Goal: Task Accomplishment & Management: Use online tool/utility

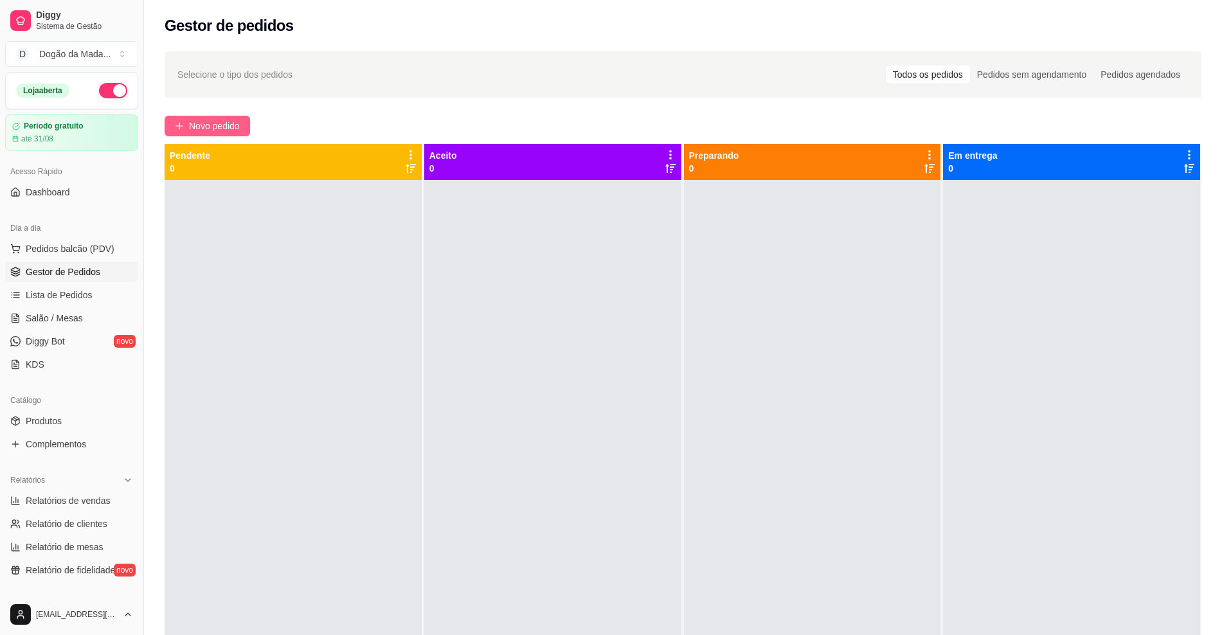
click at [242, 120] on button "Novo pedido" at bounding box center [208, 126] width 86 height 21
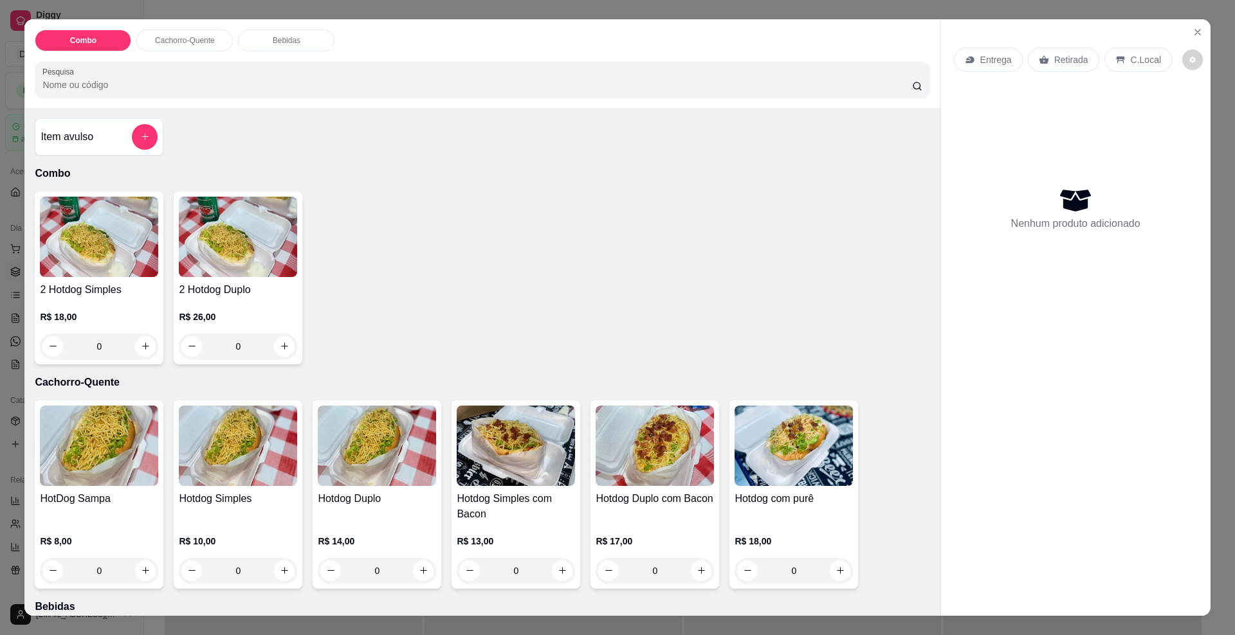
click at [280, 344] on div "0" at bounding box center [238, 347] width 118 height 26
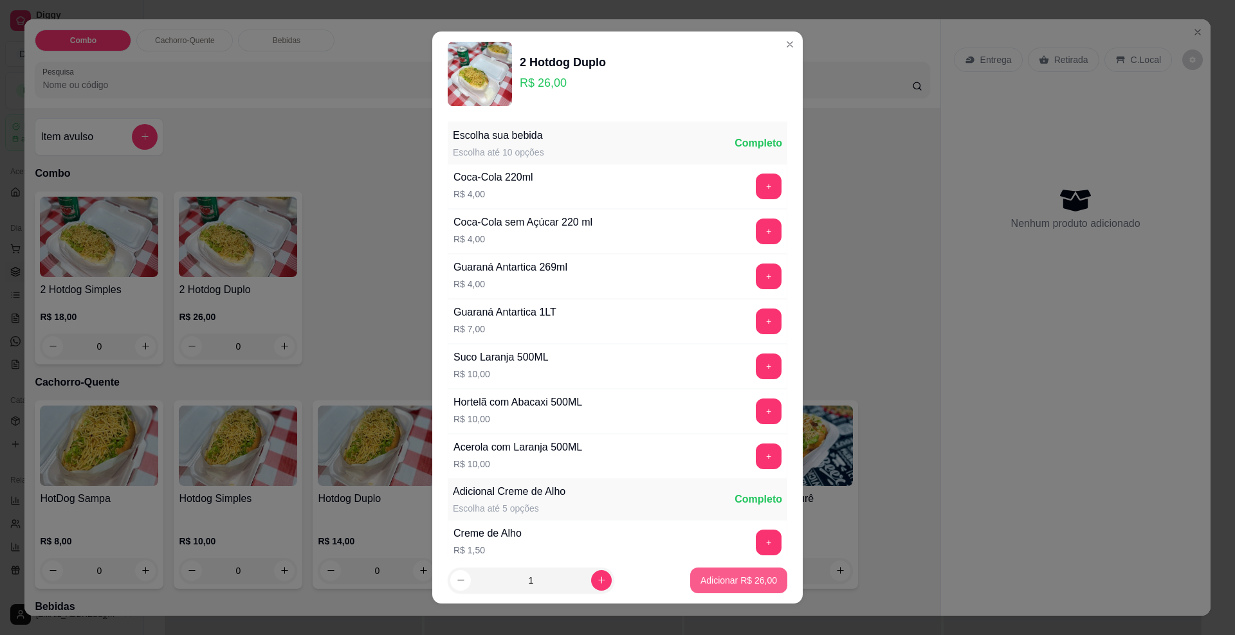
click at [756, 584] on p "Adicionar R$ 26,00" at bounding box center [738, 580] width 77 height 13
type input "1"
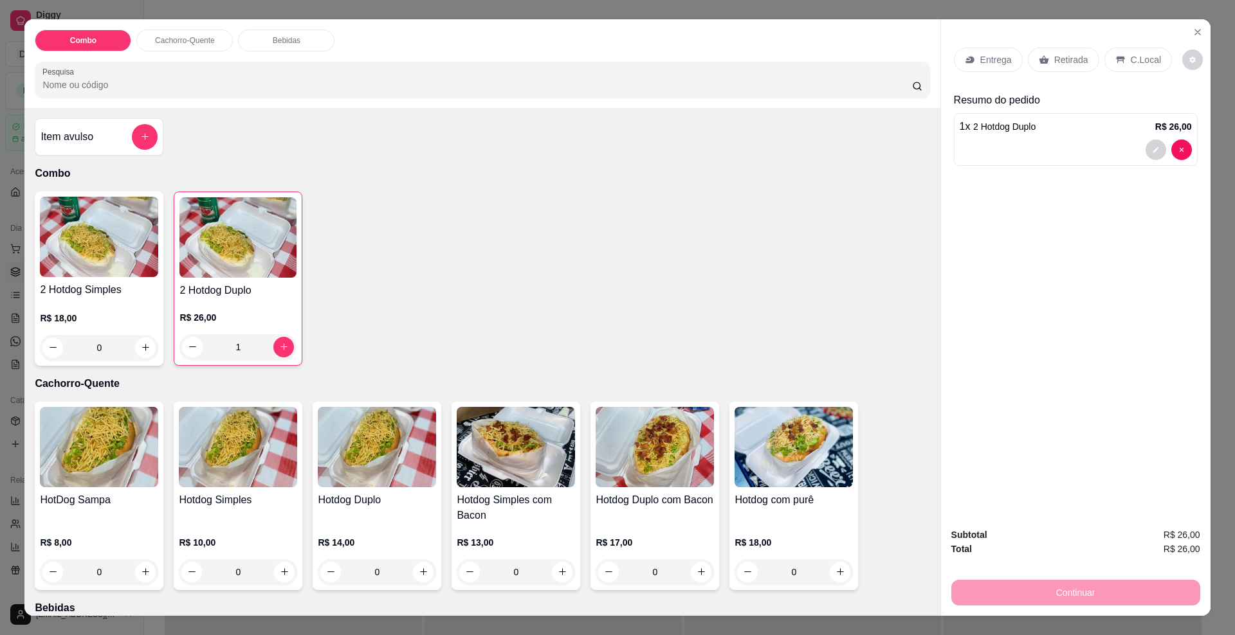
click at [968, 60] on icon at bounding box center [969, 60] width 10 height 10
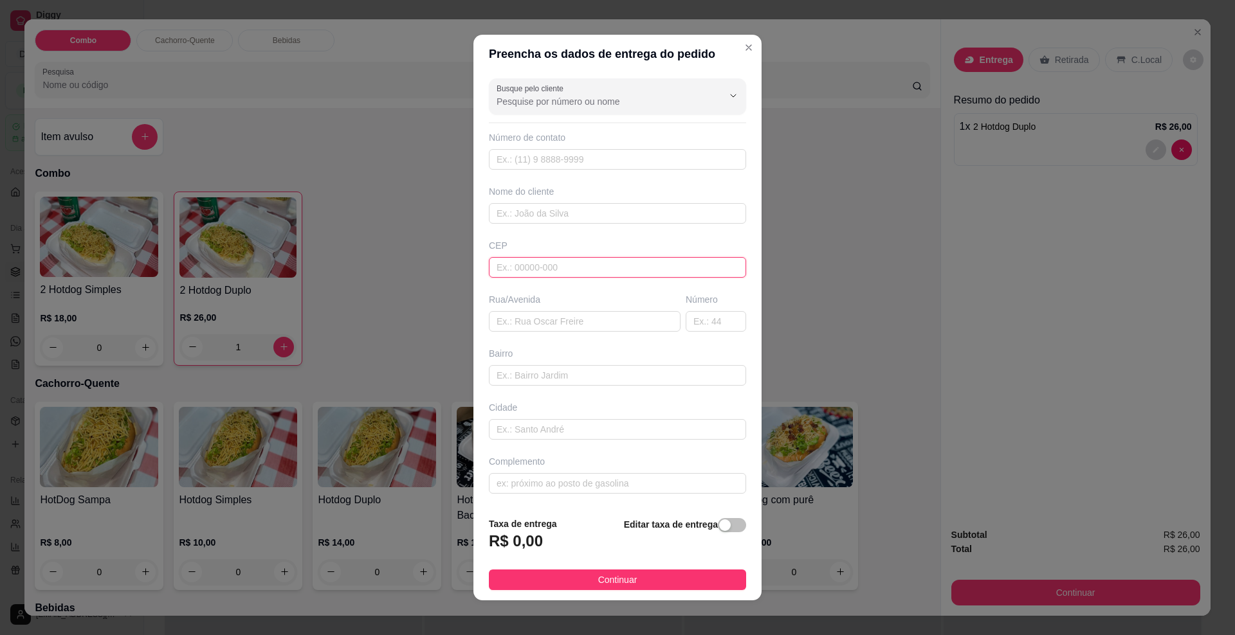
click at [537, 262] on input "text" at bounding box center [617, 267] width 257 height 21
type input "79084010"
type input "[GEOGRAPHIC_DATA][PERSON_NAME]"
type input "Conjunto Aero Rancho"
type input "[GEOGRAPHIC_DATA]"
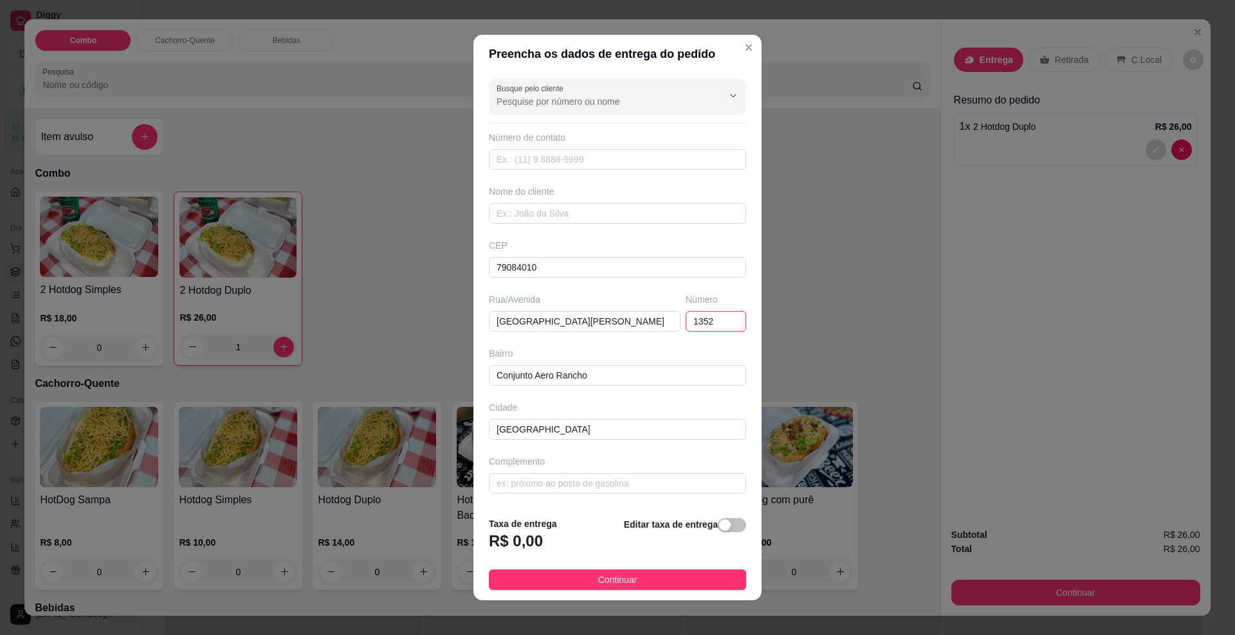
type input "1352"
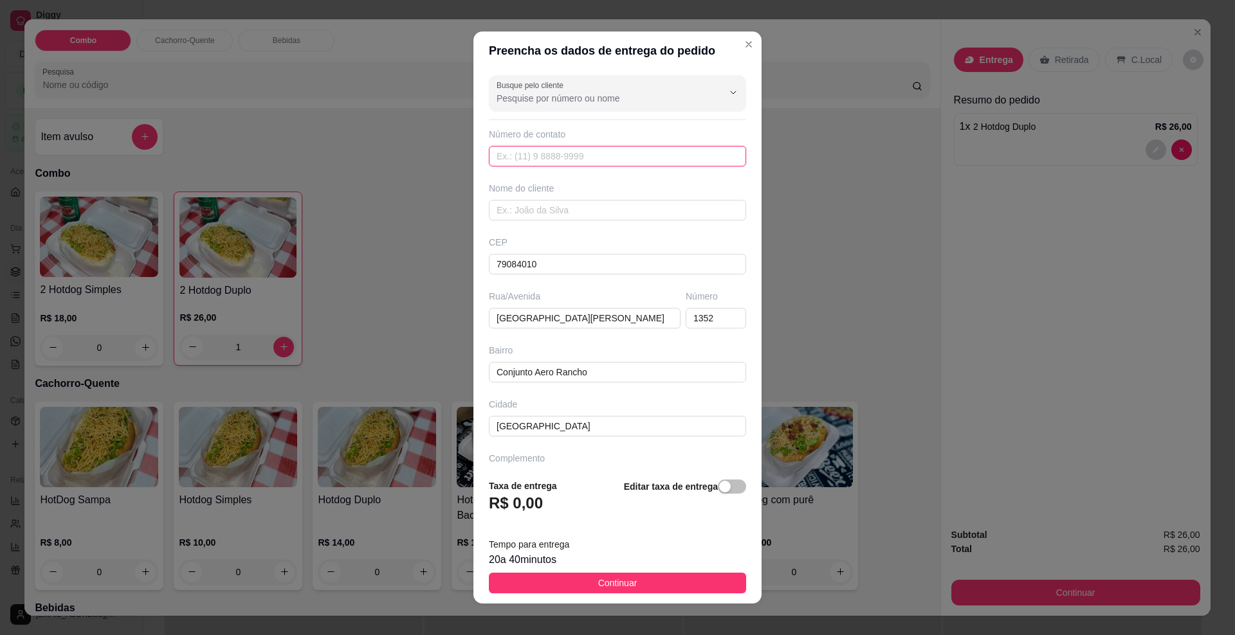
click at [522, 158] on input "text" at bounding box center [617, 156] width 257 height 21
type input "[PHONE_NUMBER]"
type input "[PERSON_NAME]"
click at [598, 578] on span "Continuar" at bounding box center [617, 583] width 39 height 14
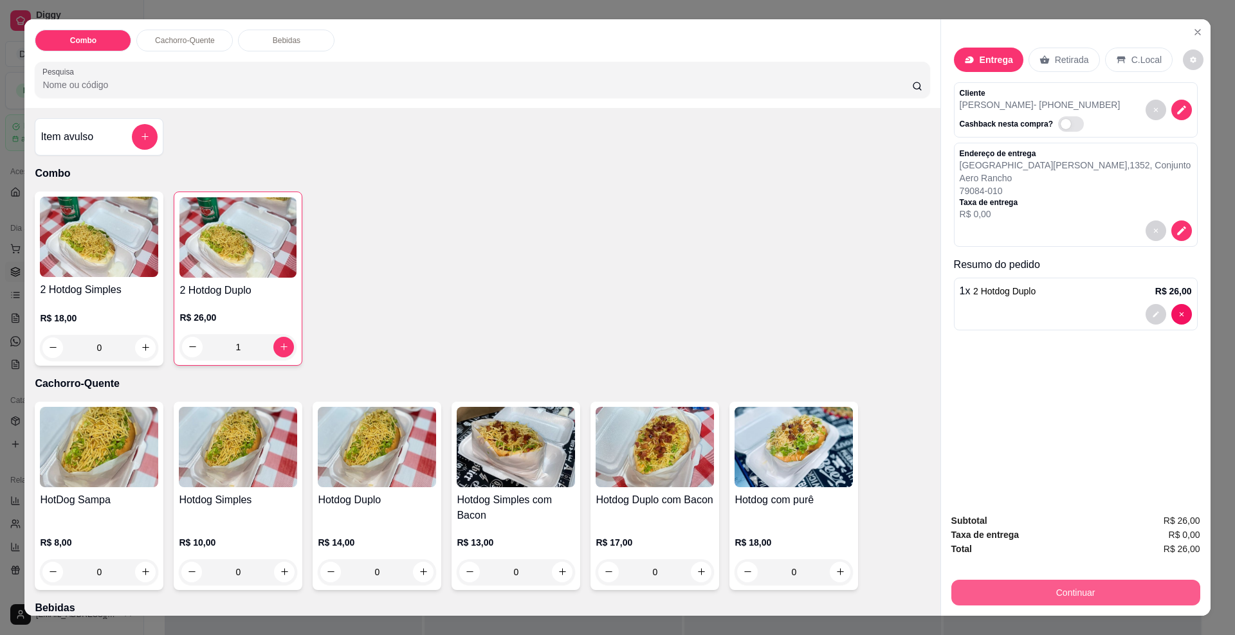
click at [1087, 593] on button "Continuar" at bounding box center [1075, 593] width 249 height 26
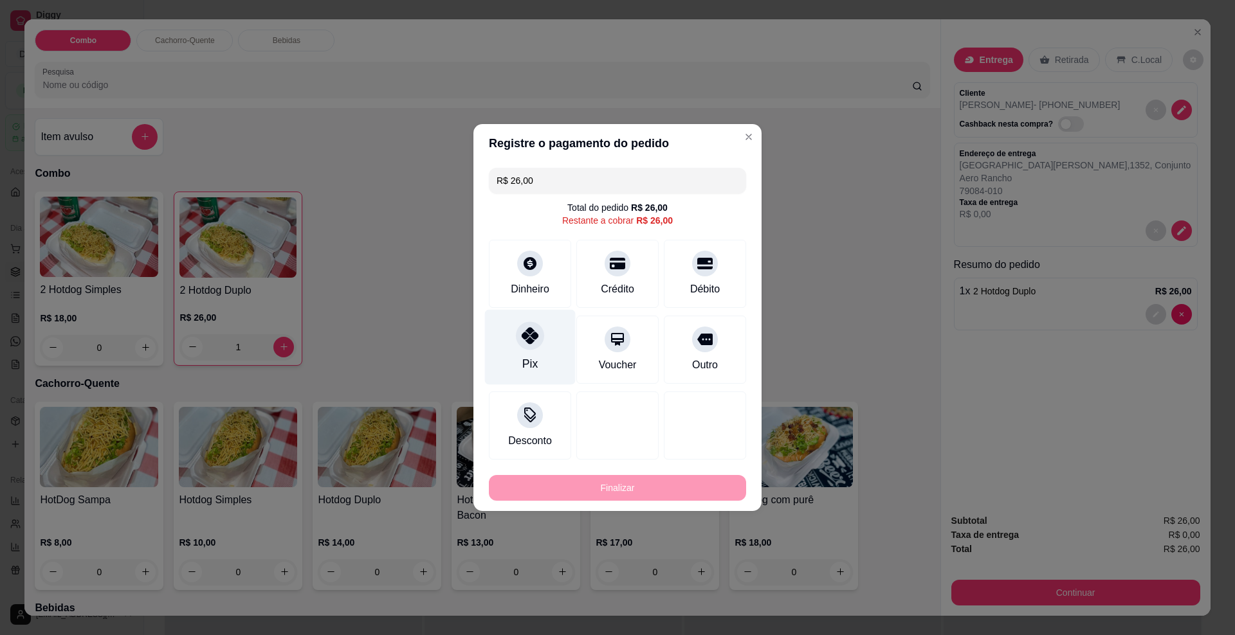
click at [537, 331] on div at bounding box center [530, 335] width 28 height 28
type input "R$ 0,00"
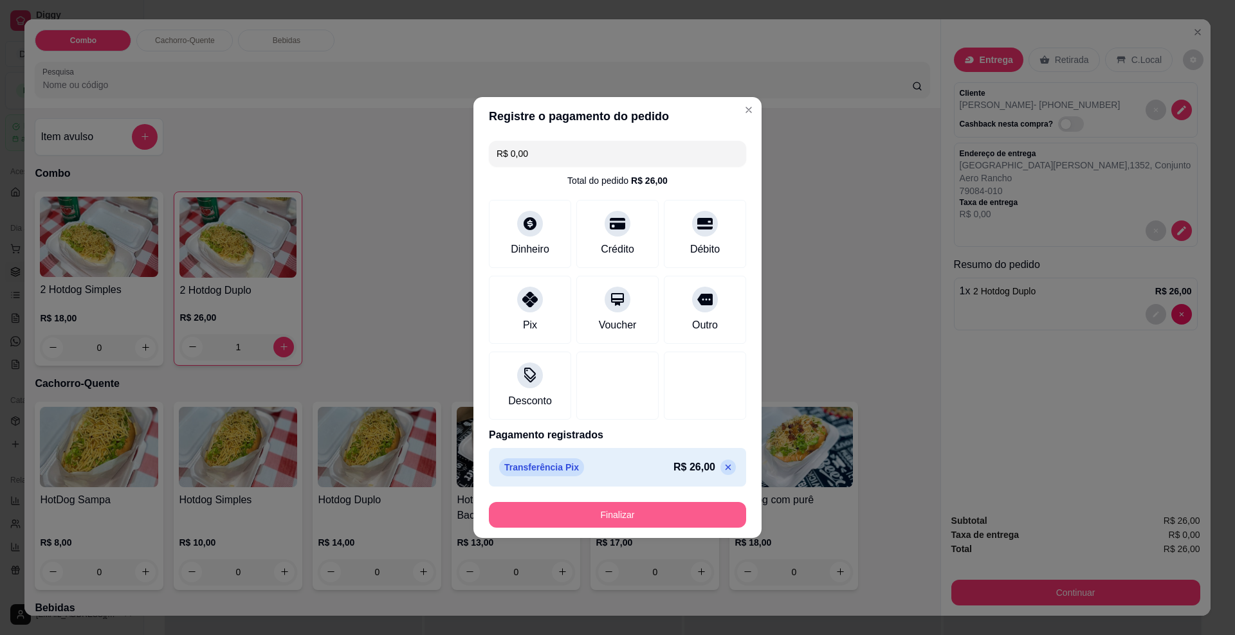
click at [628, 516] on button "Finalizar" at bounding box center [617, 515] width 257 height 26
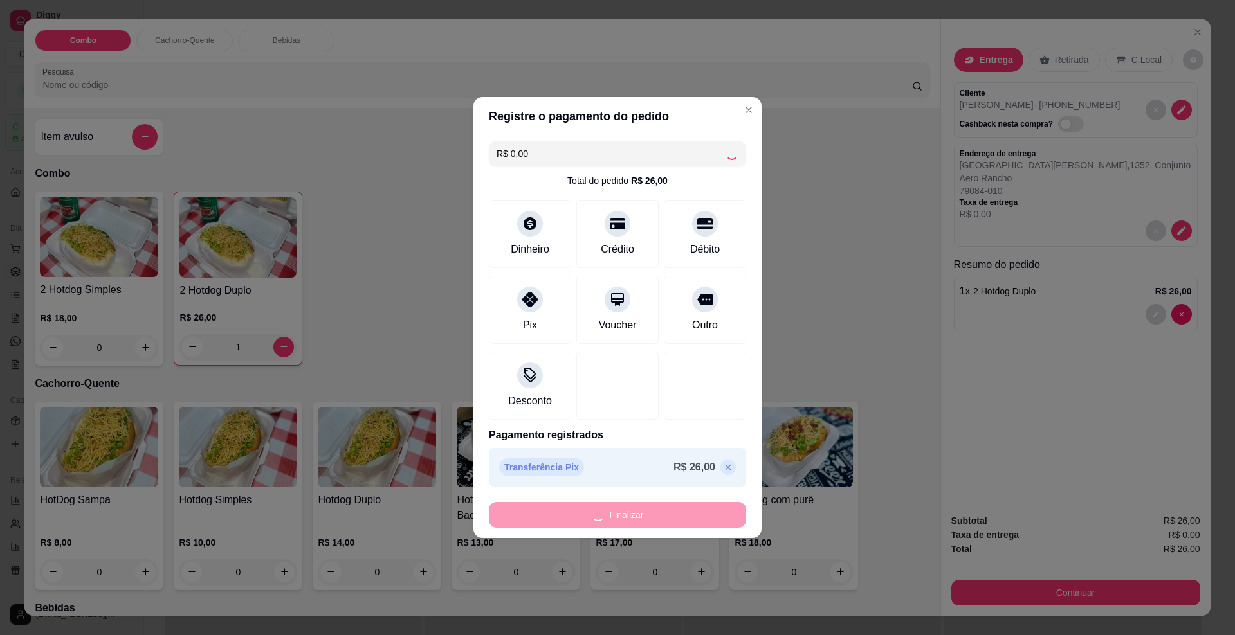
type input "0"
type input "-R$ 26,00"
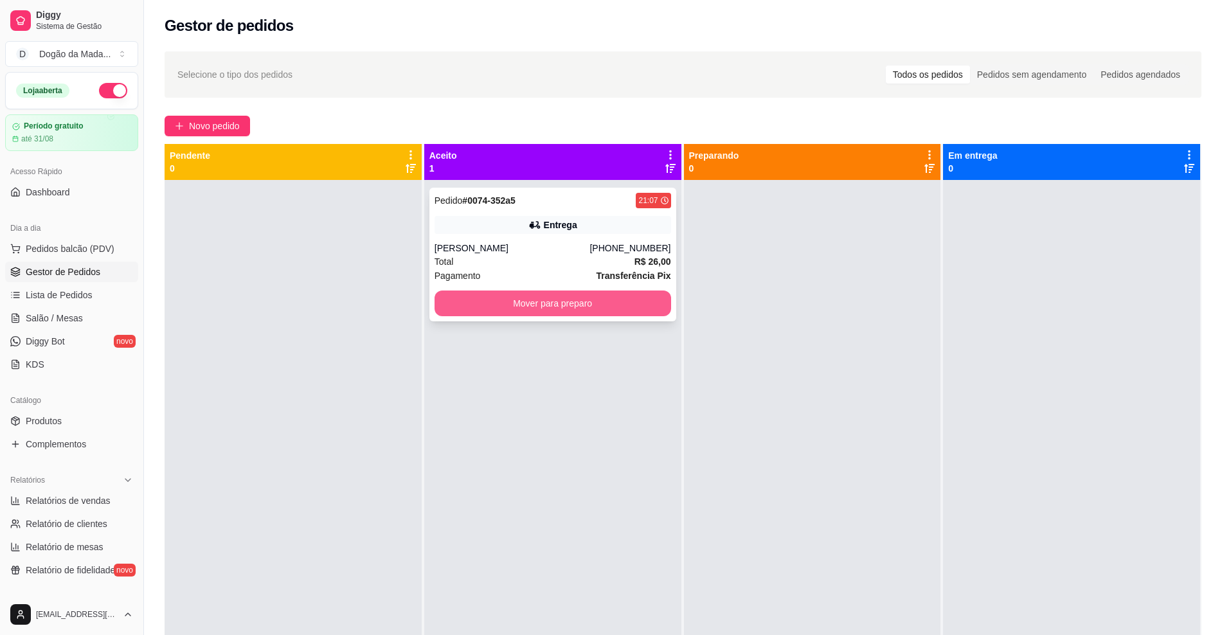
click at [605, 297] on button "Mover para preparo" at bounding box center [553, 304] width 237 height 26
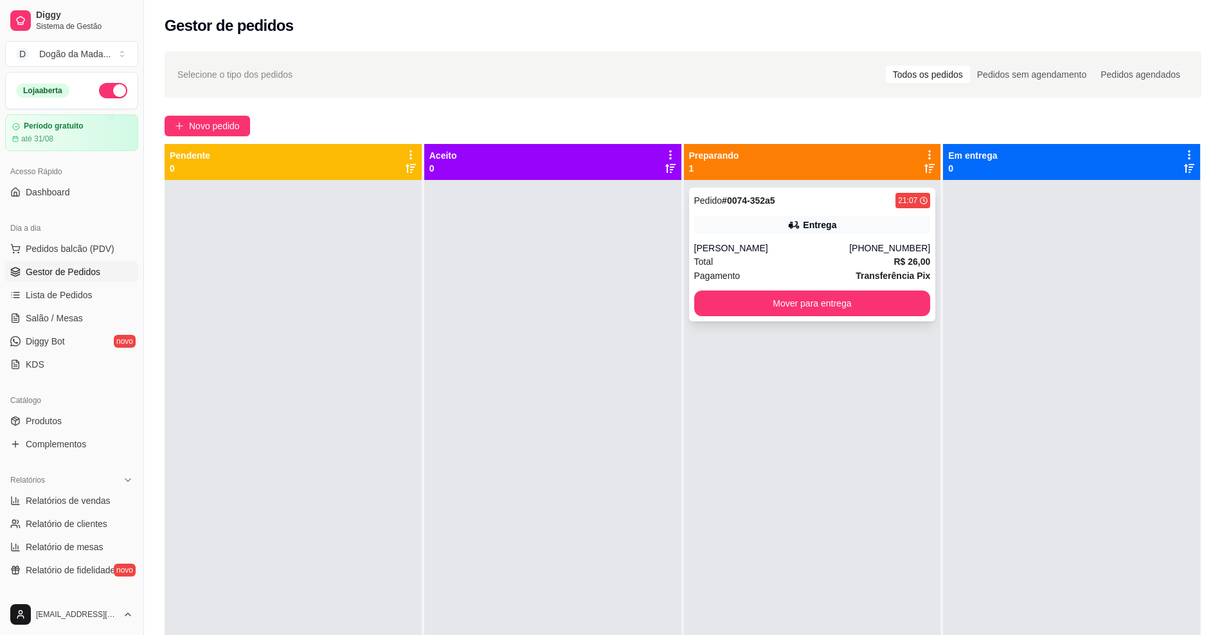
click at [802, 282] on div "Pagamento Transferência Pix" at bounding box center [812, 276] width 237 height 14
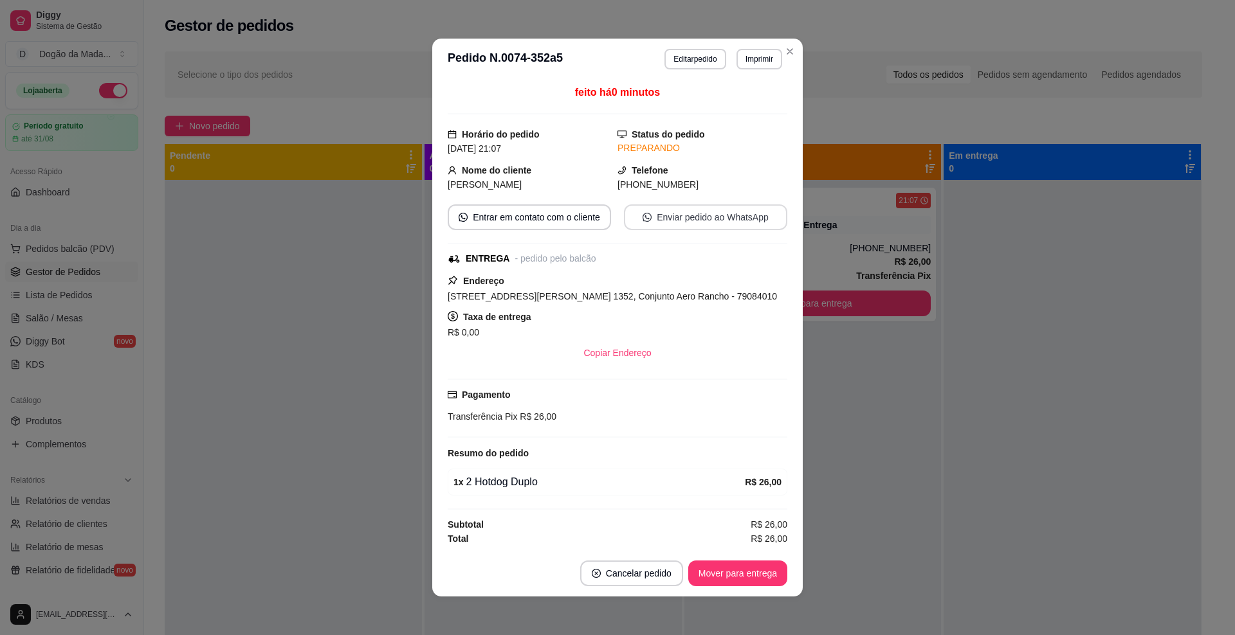
click at [693, 222] on button "Enviar pedido ao WhatsApp" at bounding box center [705, 217] width 163 height 26
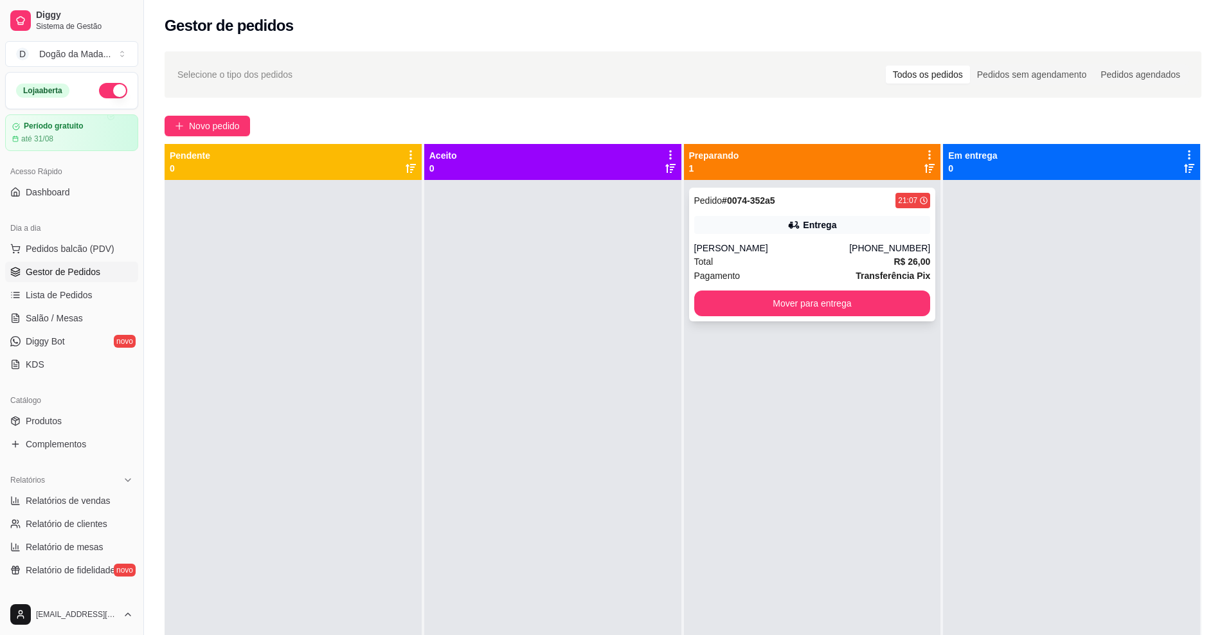
click at [851, 227] on div "Entrega" at bounding box center [812, 225] width 237 height 18
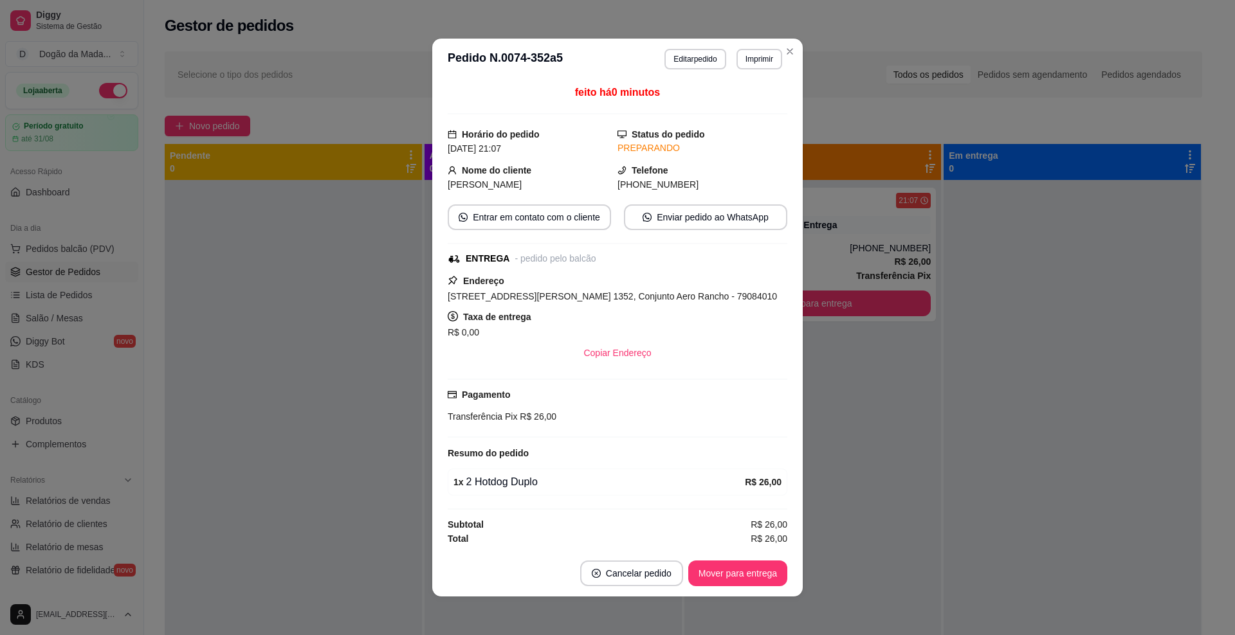
click at [552, 260] on div "- pedido pelo balcão" at bounding box center [554, 259] width 81 height 14
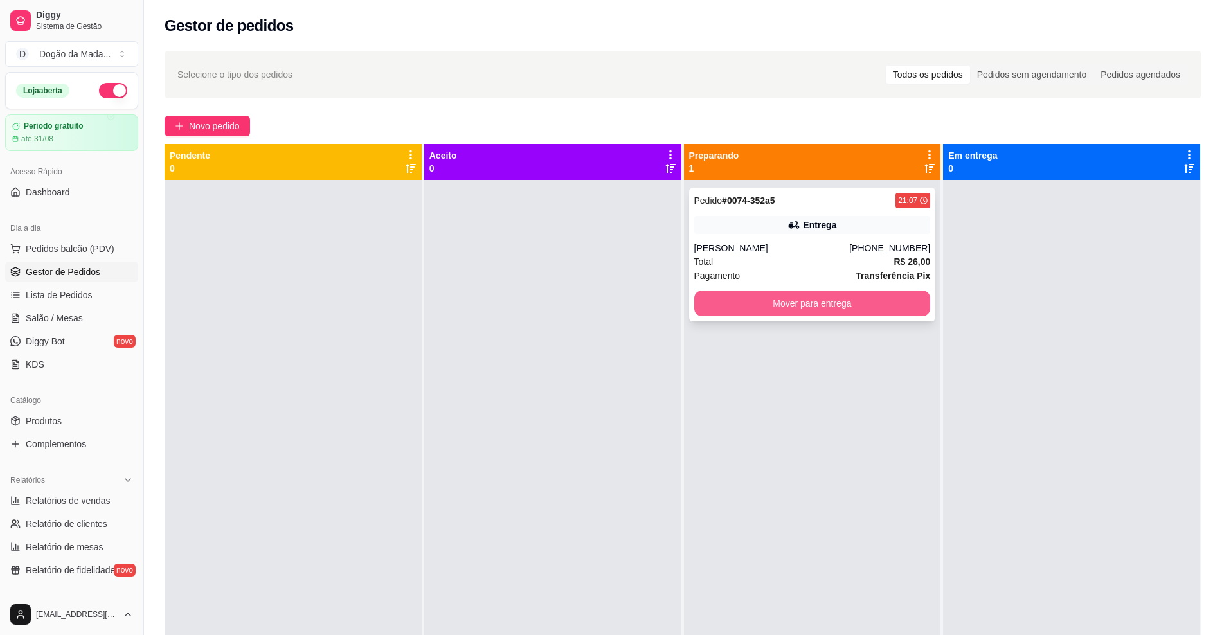
click at [820, 296] on button "Mover para entrega" at bounding box center [812, 304] width 237 height 26
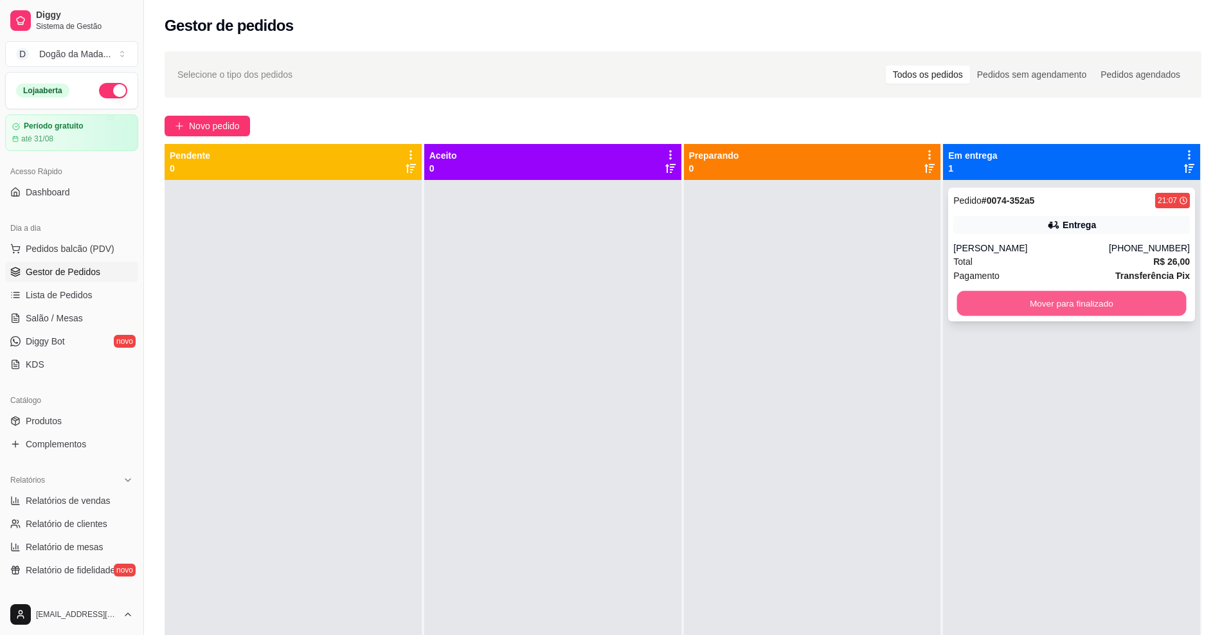
click at [957, 305] on button "Mover para finalizado" at bounding box center [1072, 303] width 230 height 25
